Goal: Transaction & Acquisition: Book appointment/travel/reservation

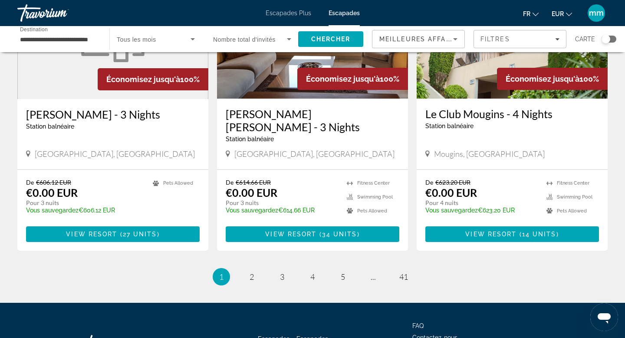
scroll to position [1048, 0]
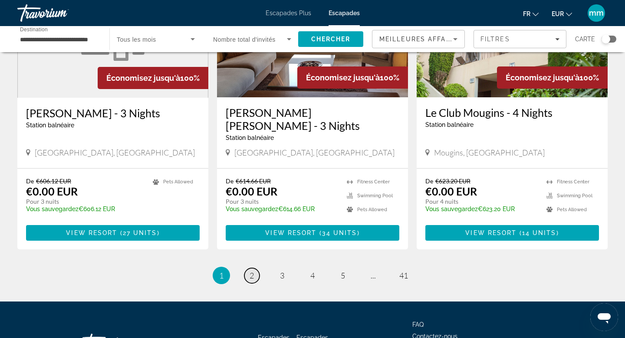
click at [253, 270] on span "2" at bounding box center [252, 275] width 4 height 10
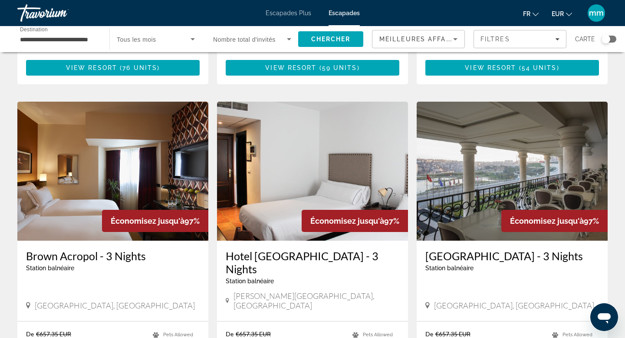
scroll to position [1079, 0]
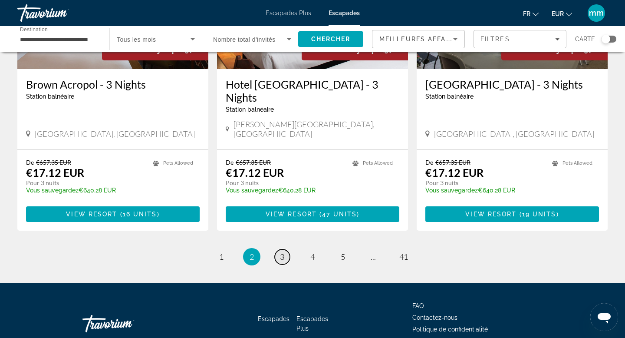
click at [280, 252] on span "3" at bounding box center [282, 257] width 4 height 10
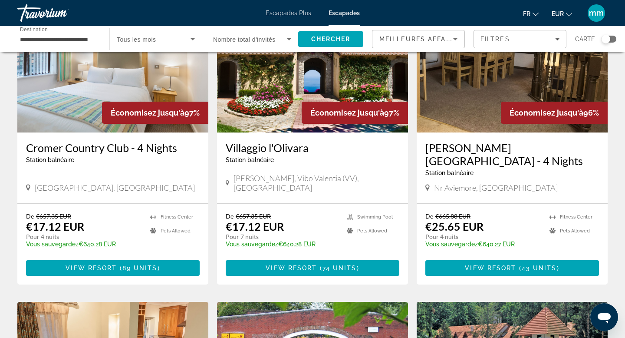
scroll to position [88, 0]
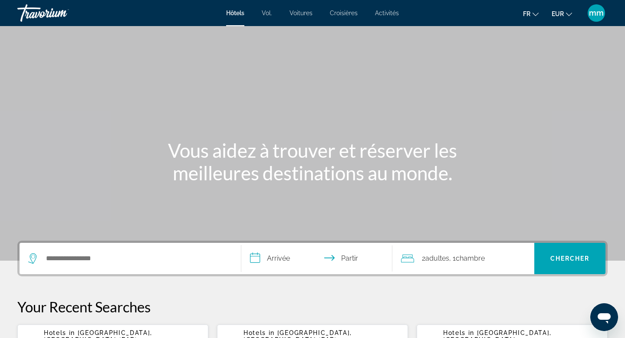
click at [92, 334] on span "[GEOGRAPHIC_DATA], [GEOGRAPHIC_DATA] (PAR)" at bounding box center [98, 336] width 108 height 14
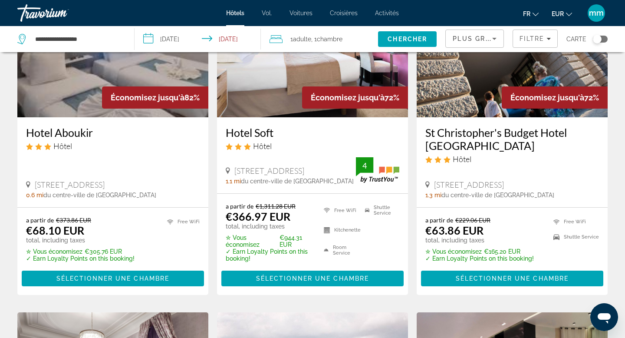
scroll to position [107, 0]
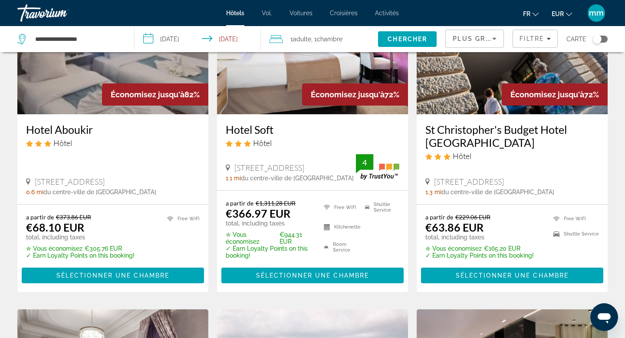
click at [600, 38] on div "Toggle map" at bounding box center [597, 39] width 9 height 9
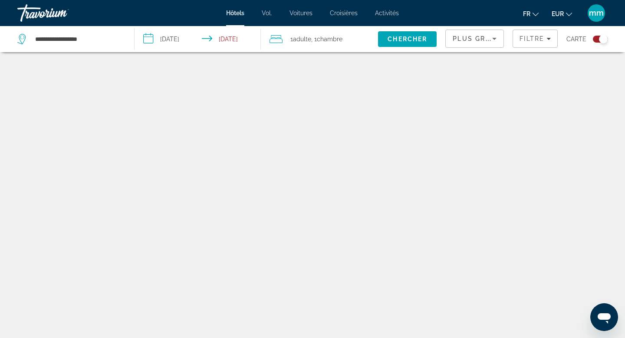
scroll to position [52, 0]
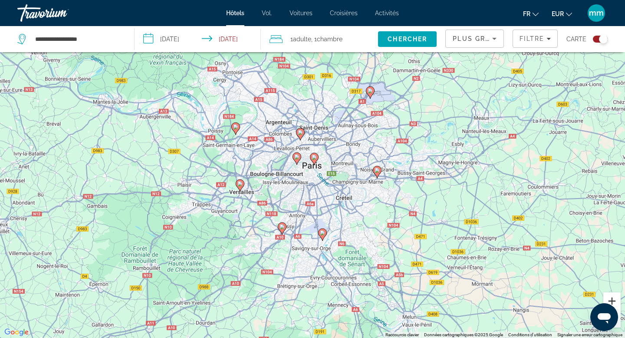
click at [611, 298] on button "Zoom avant" at bounding box center [611, 300] width 17 height 17
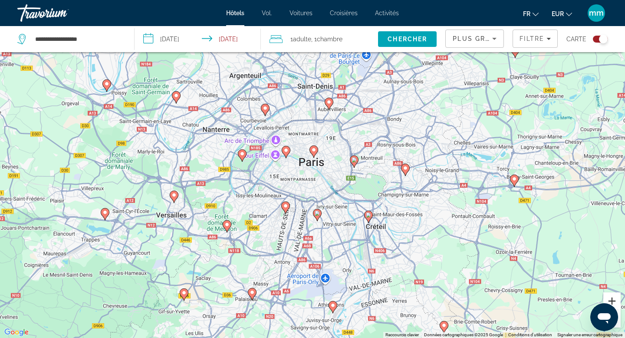
click at [611, 298] on button "Zoom avant" at bounding box center [611, 300] width 17 height 17
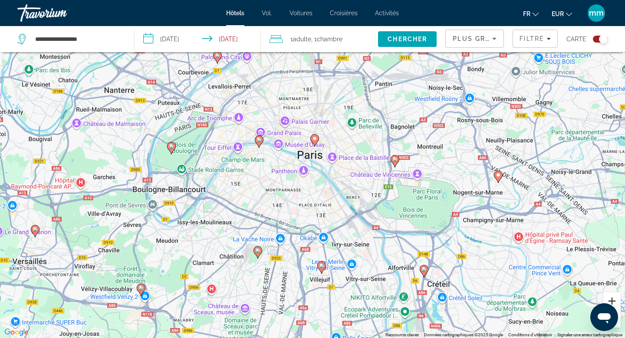
click at [611, 298] on button "Zoom avant" at bounding box center [611, 300] width 17 height 17
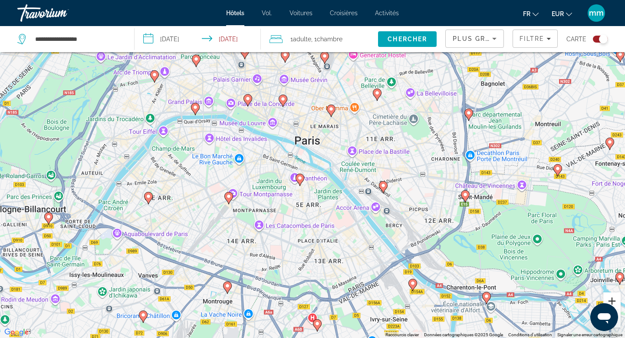
click at [611, 298] on button "Zoom avant" at bounding box center [611, 300] width 17 height 17
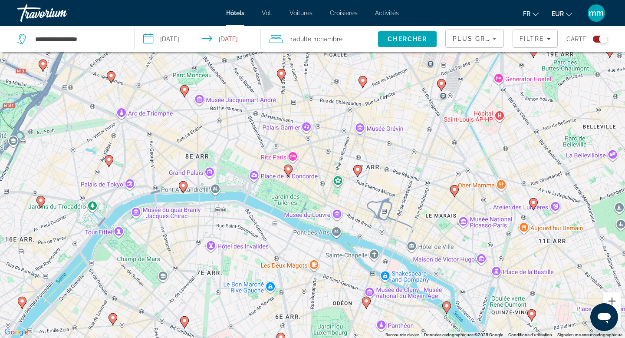
drag, startPoint x: 99, startPoint y: 133, endPoint x: 207, endPoint y: 271, distance: 175.3
click at [207, 271] on div "Pour activer le glissement avec le clavier, appuyez sur Alt+Entrée. Une fois ce…" at bounding box center [312, 169] width 625 height 338
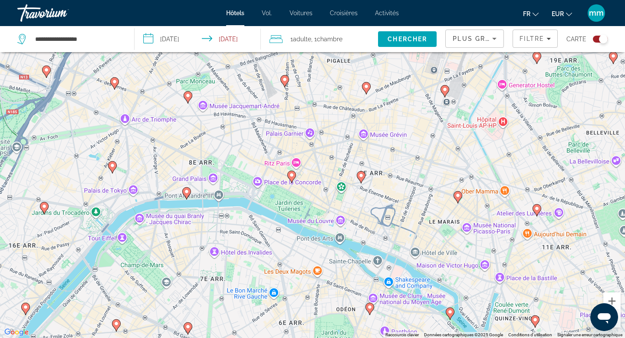
click at [116, 81] on image "Contenu principal" at bounding box center [114, 81] width 5 height 5
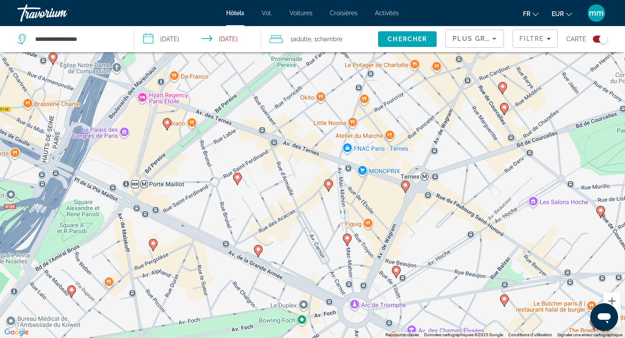
click at [167, 123] on image "Contenu principal" at bounding box center [166, 122] width 5 height 5
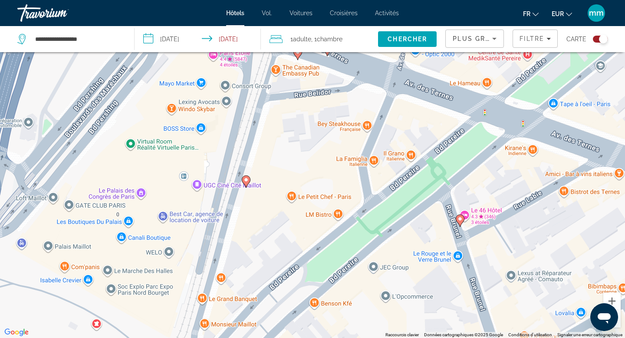
click at [247, 178] on image "Contenu principal" at bounding box center [245, 179] width 5 height 5
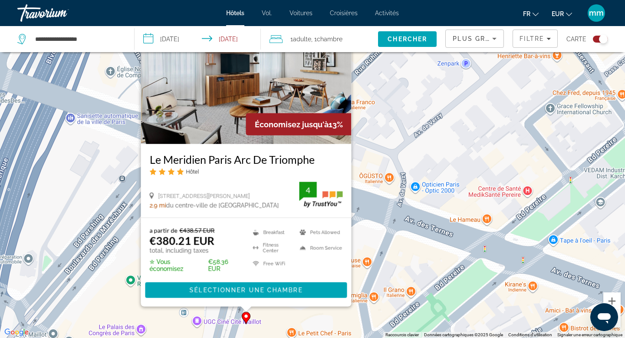
click at [224, 136] on img "Contenu principal" at bounding box center [246, 74] width 210 height 139
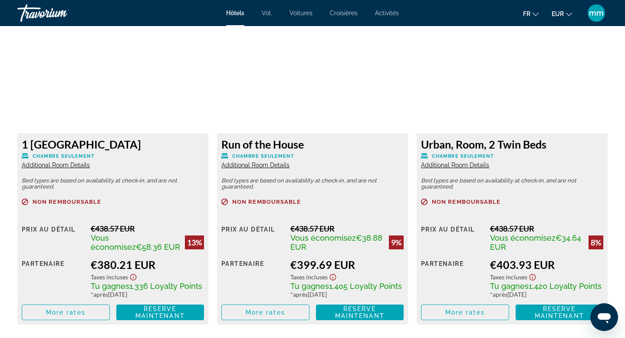
scroll to position [1237, 0]
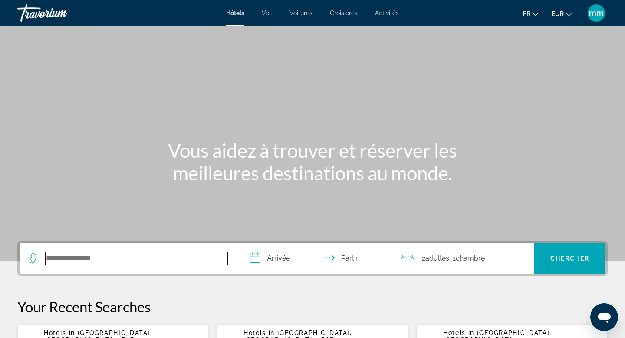
click at [60, 255] on input "Rechercher une destination hôtelière" at bounding box center [136, 258] width 183 height 13
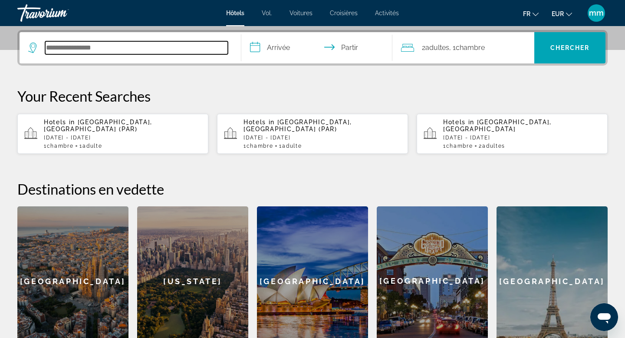
scroll to position [212, 0]
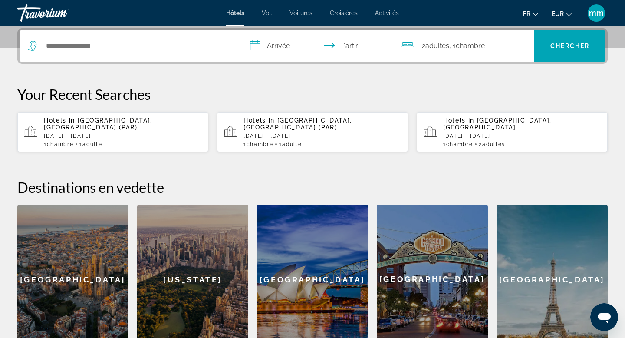
click at [118, 133] on p "[DATE] - [DATE]" at bounding box center [123, 136] width 158 height 6
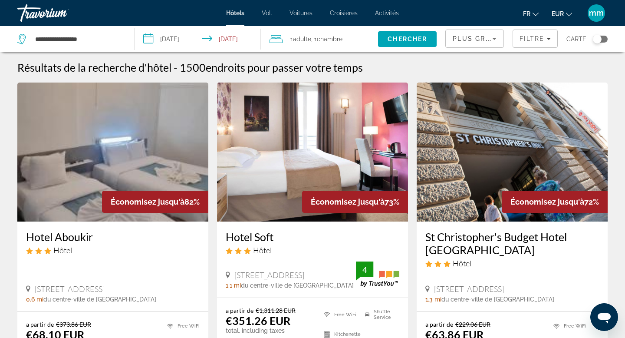
click at [310, 33] on span "1 Adulte Adultes" at bounding box center [300, 39] width 21 height 12
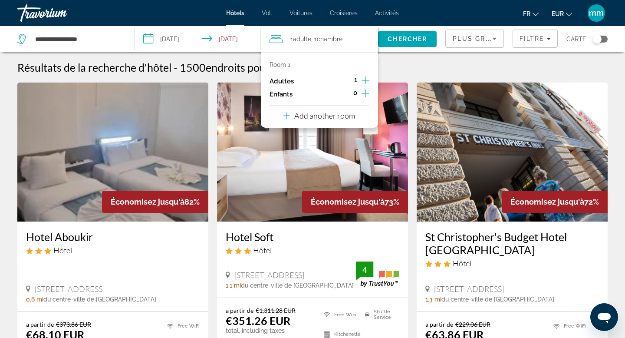
click at [368, 77] on icon "Increment adults" at bounding box center [365, 80] width 8 height 10
click at [397, 41] on span "Chercher" at bounding box center [407, 39] width 39 height 7
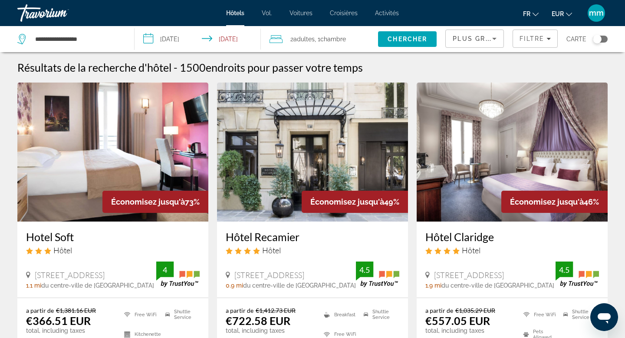
click at [599, 38] on div "Toggle map" at bounding box center [597, 39] width 9 height 9
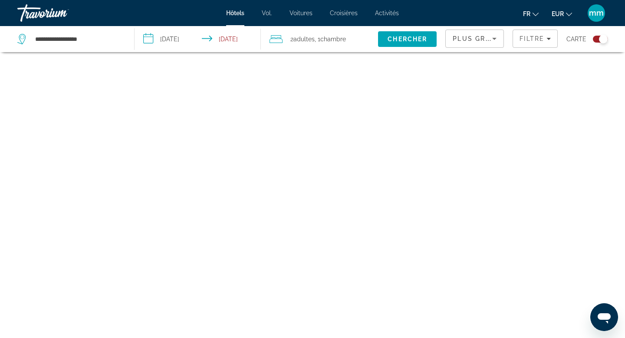
scroll to position [52, 0]
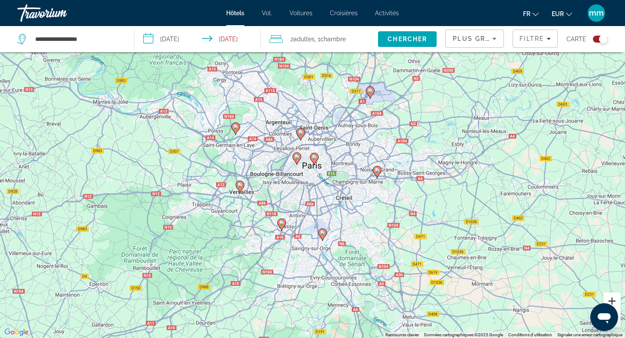
click at [611, 300] on button "Zoom avant" at bounding box center [611, 300] width 17 height 17
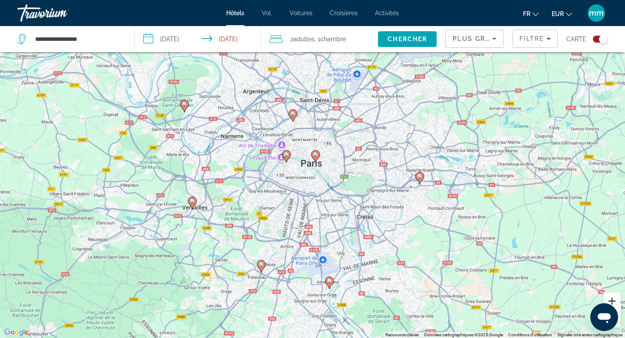
click at [611, 300] on button "Zoom avant" at bounding box center [611, 300] width 17 height 17
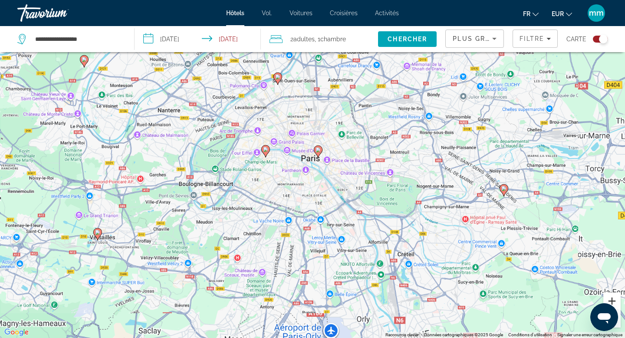
click at [611, 300] on button "Zoom avant" at bounding box center [611, 300] width 17 height 17
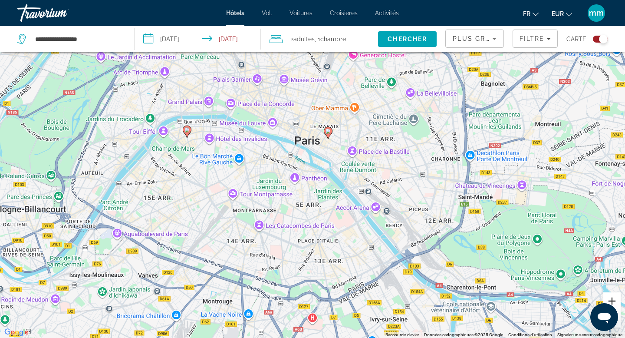
click at [611, 300] on button "Zoom avant" at bounding box center [611, 300] width 17 height 17
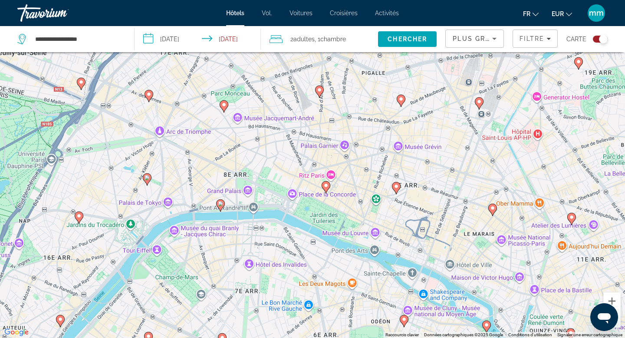
drag, startPoint x: 191, startPoint y: 165, endPoint x: 298, endPoint y: 294, distance: 167.7
click at [298, 294] on div "Pour activer le glissement avec le clavier, appuyez sur Alt+Entrée. Une fois ce…" at bounding box center [312, 169] width 625 height 338
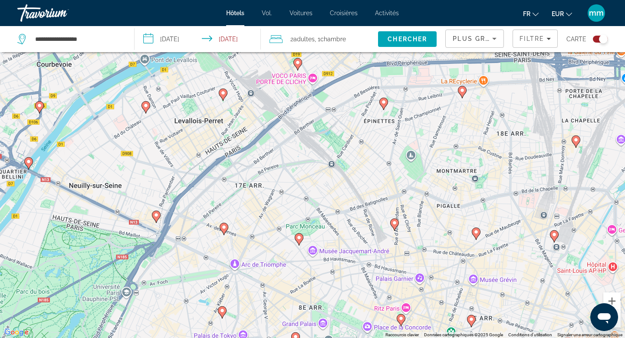
drag, startPoint x: 289, startPoint y: 190, endPoint x: 363, endPoint y: 323, distance: 152.5
click at [364, 324] on div "Pour activer le glissement avec le clavier, appuyez sur Alt+Entrée. Une fois ce…" at bounding box center [312, 169] width 625 height 338
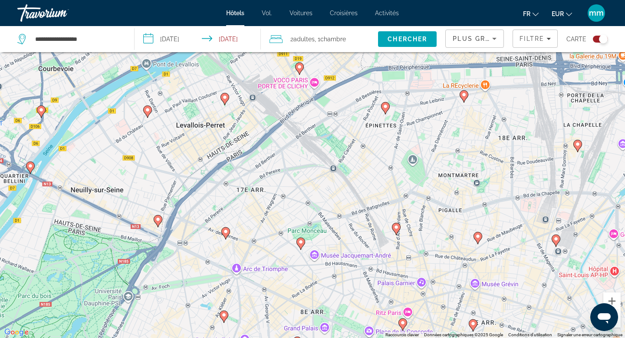
click at [227, 233] on image "Contenu principal" at bounding box center [225, 231] width 5 height 5
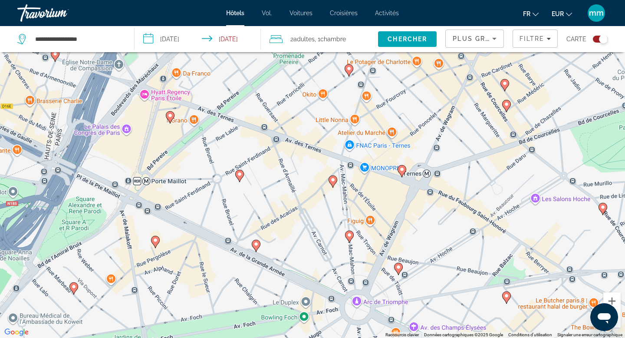
click at [172, 115] on image "Contenu principal" at bounding box center [170, 115] width 5 height 5
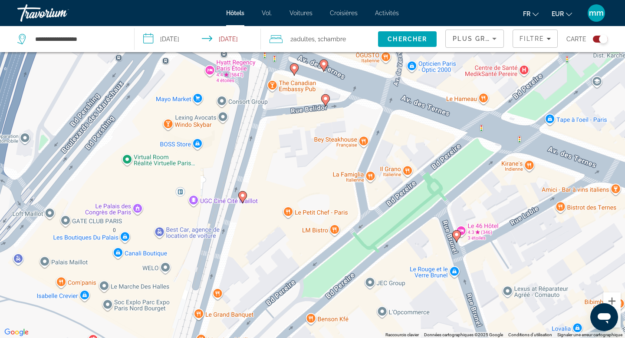
click at [242, 193] on image "Contenu principal" at bounding box center [242, 195] width 5 height 5
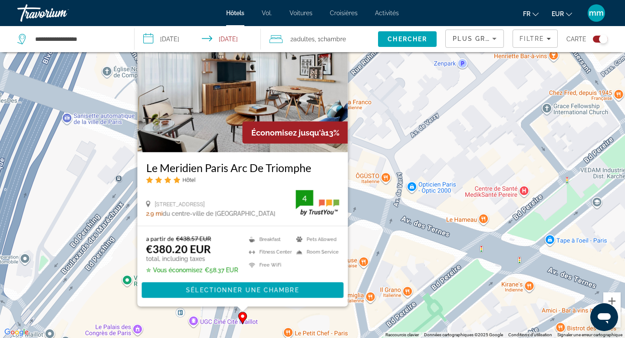
click at [214, 117] on img "Contenu principal" at bounding box center [243, 82] width 210 height 139
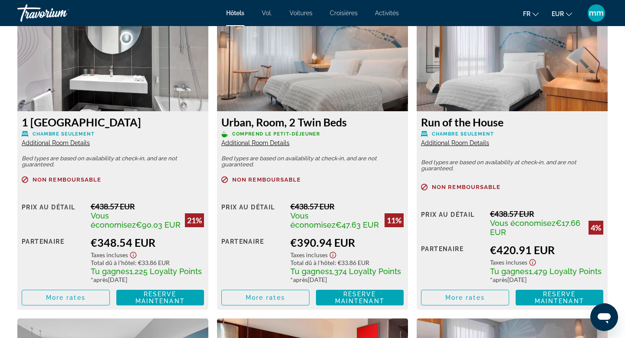
scroll to position [1221, 0]
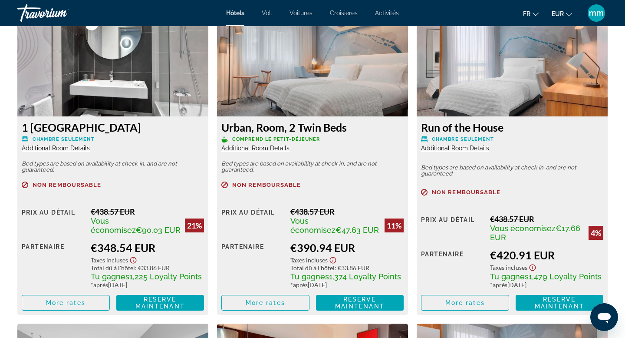
click at [111, 67] on img "Contenu principal" at bounding box center [112, 62] width 191 height 108
click at [64, 149] on span "Additional Room Details" at bounding box center [56, 148] width 68 height 7
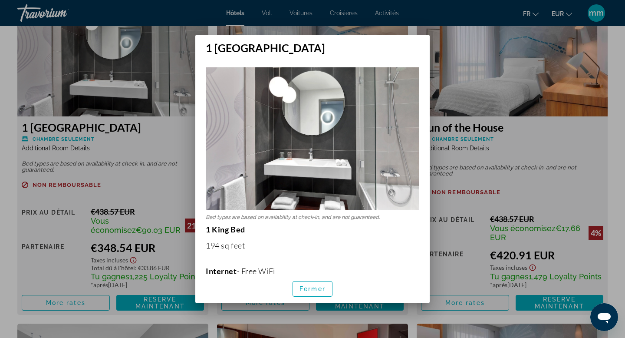
scroll to position [0, 0]
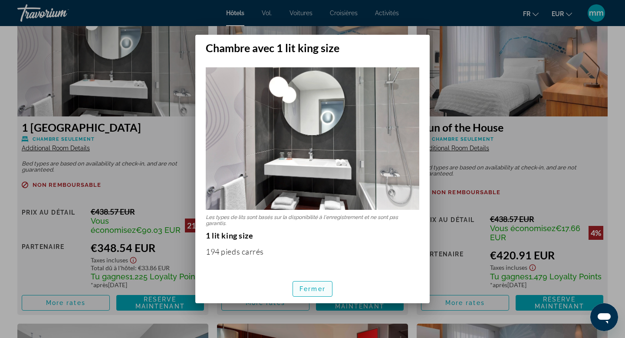
click at [302, 287] on font "Fermer" at bounding box center [312, 288] width 26 height 7
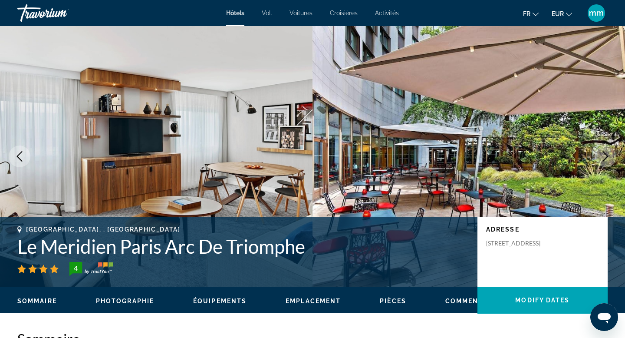
scroll to position [1221, 0]
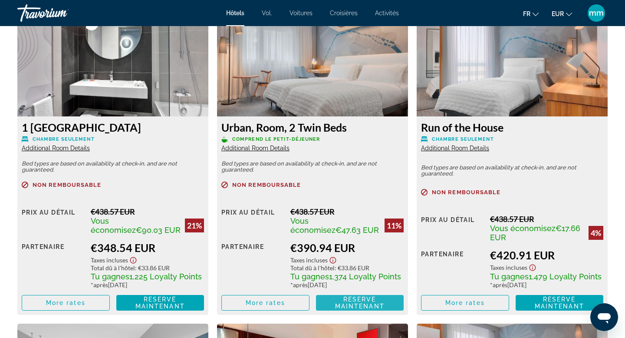
click at [336, 301] on span "Reserve maintenant Plus disponible" at bounding box center [360, 303] width 74 height 14
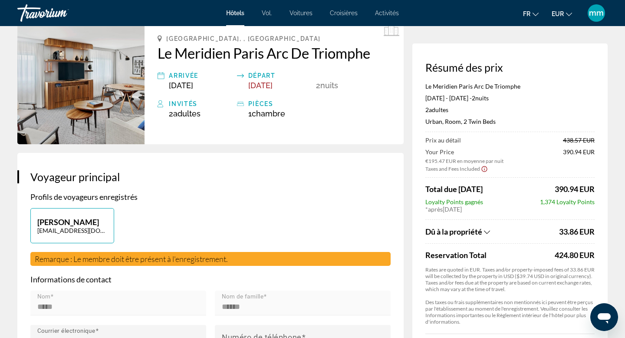
scroll to position [48, 0]
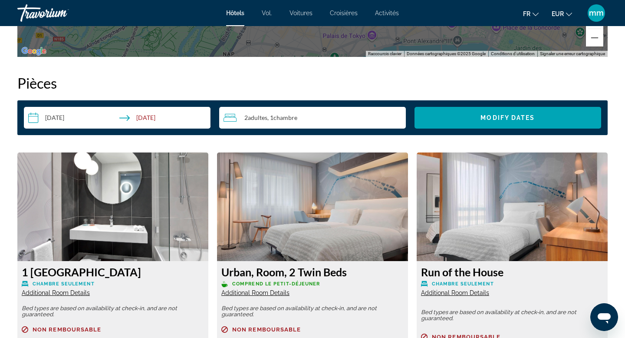
scroll to position [1078, 0]
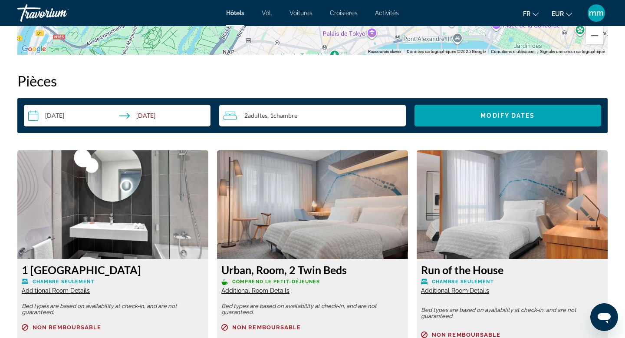
click at [114, 113] on input "**********" at bounding box center [119, 117] width 190 height 24
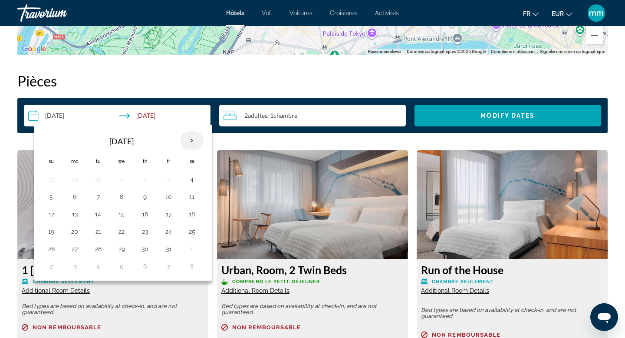
click at [187, 140] on th "Next month" at bounding box center [191, 140] width 23 height 19
click at [192, 245] on button "29" at bounding box center [192, 249] width 14 height 12
click at [49, 267] on button "30" at bounding box center [51, 266] width 14 height 12
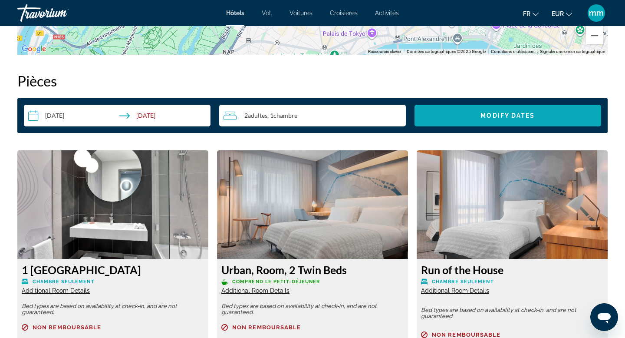
click at [479, 118] on span "Search widget" at bounding box center [507, 115] width 187 height 21
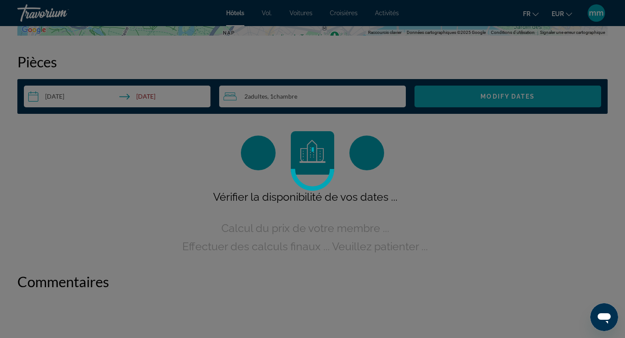
scroll to position [1098, 0]
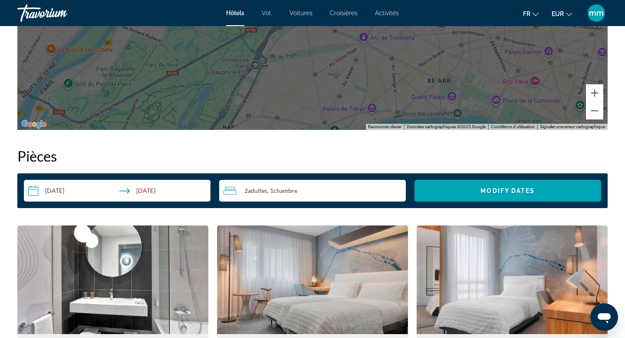
scroll to position [1008, 0]
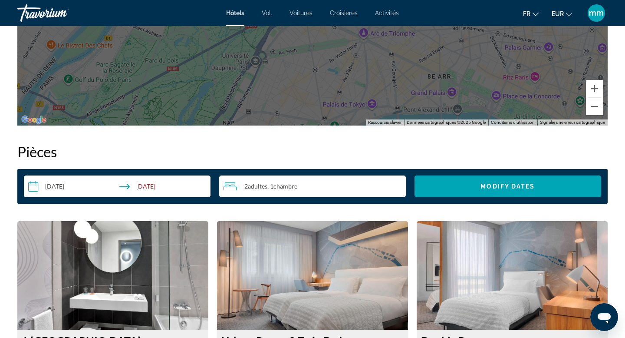
click at [151, 186] on input "**********" at bounding box center [119, 187] width 190 height 24
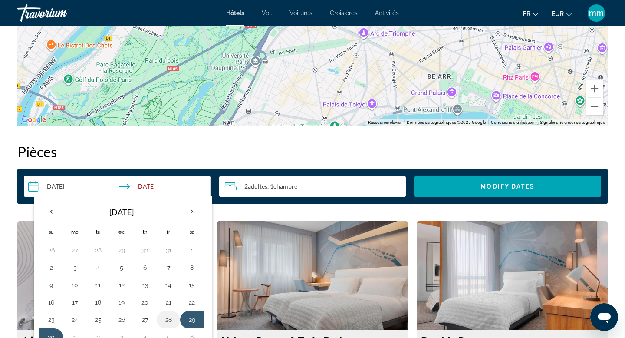
click at [168, 319] on button "28" at bounding box center [168, 319] width 14 height 12
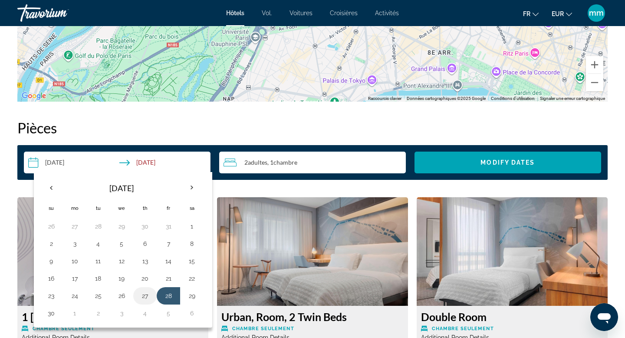
scroll to position [1037, 0]
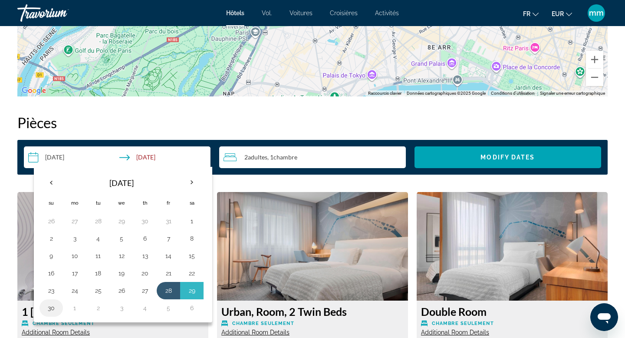
click at [53, 311] on button "30" at bounding box center [51, 308] width 14 height 12
type input "**********"
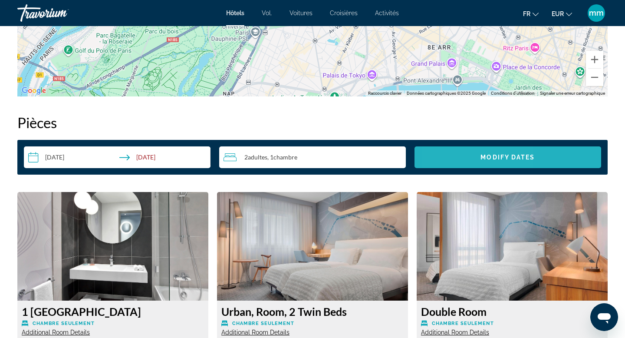
click at [457, 158] on span "Search widget" at bounding box center [507, 157] width 187 height 21
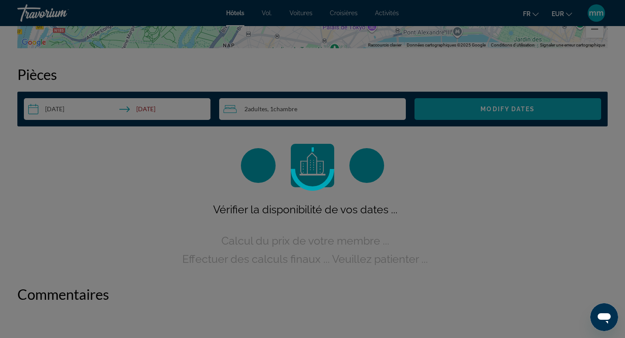
scroll to position [1097, 0]
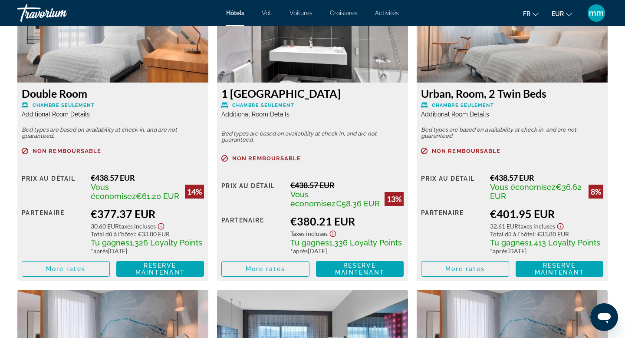
scroll to position [1255, 0]
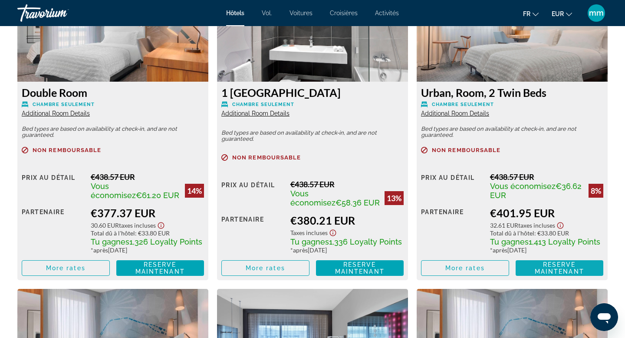
click at [549, 269] on span "Reserve maintenant" at bounding box center [559, 268] width 49 height 14
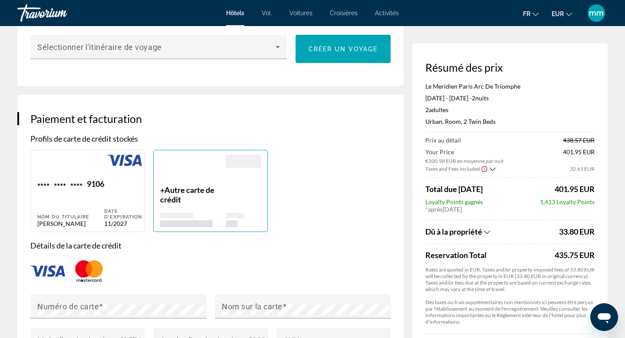
scroll to position [1039, 0]
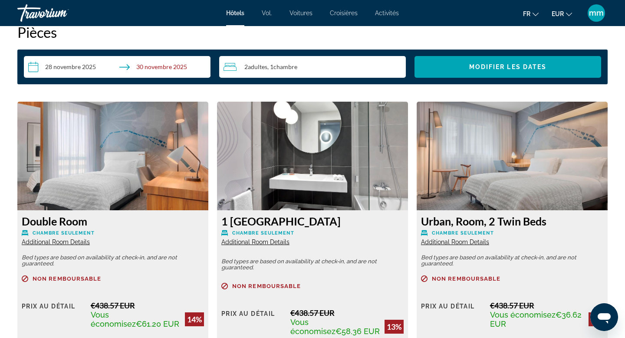
scroll to position [1124, 0]
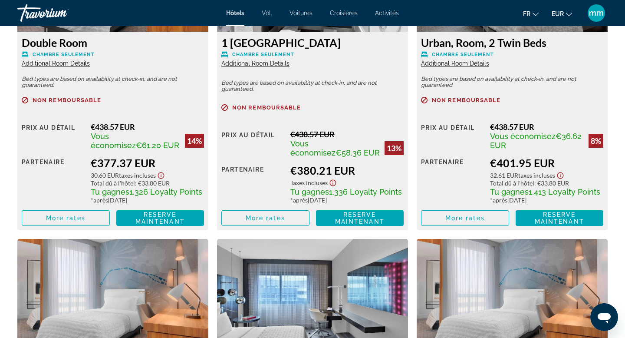
scroll to position [1305, 0]
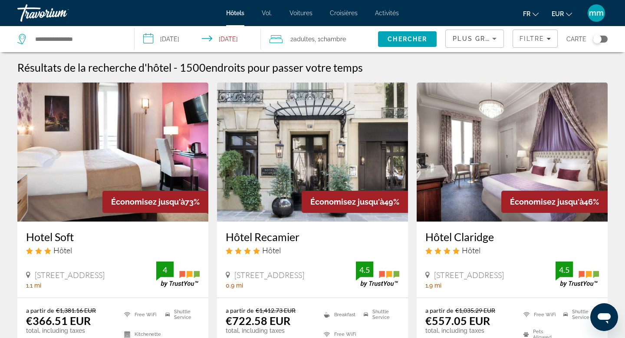
click at [598, 39] on div "Toggle map" at bounding box center [597, 39] width 9 height 9
